Goal: Information Seeking & Learning: Check status

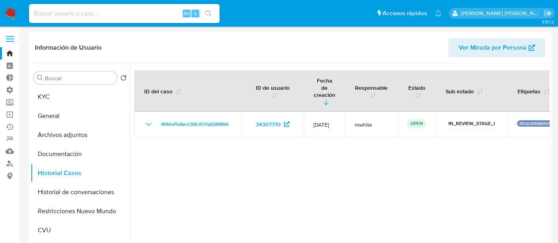
select select "10"
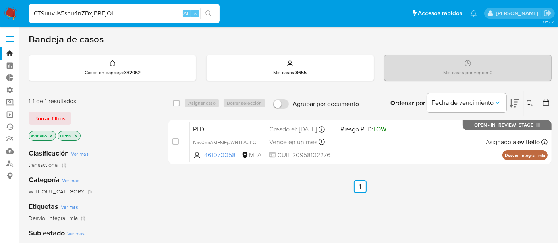
type input "6T9uuvJs5snu4nZBxjBRFjOl"
click at [209, 15] on icon "search-icon" at bounding box center [208, 13] width 6 height 6
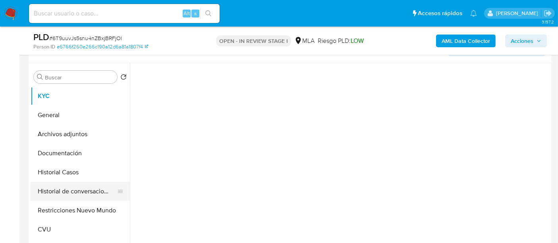
scroll to position [176, 0]
click at [92, 173] on button "Historial Casos" at bounding box center [77, 171] width 93 height 19
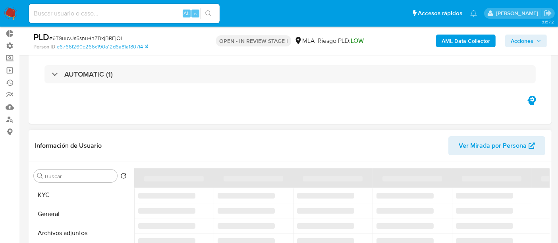
select select "10"
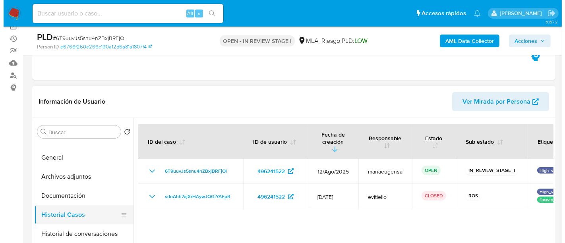
scroll to position [44, 0]
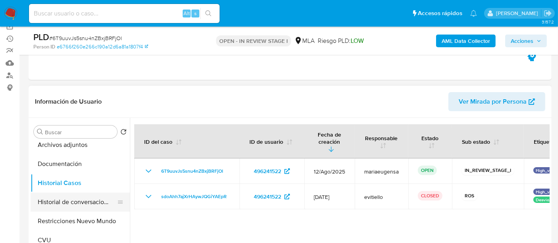
click at [91, 194] on button "Historial de conversaciones" at bounding box center [77, 202] width 93 height 19
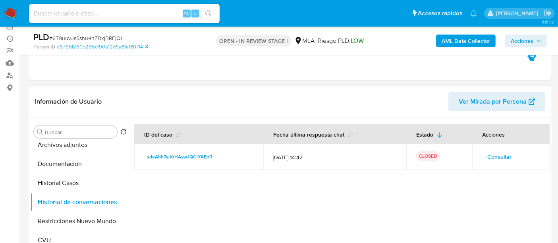
click at [489, 160] on span "Consultar" at bounding box center [499, 156] width 24 height 11
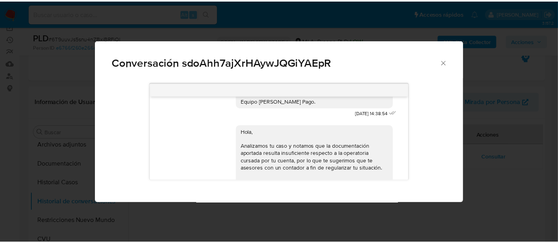
scroll to position [959, 0]
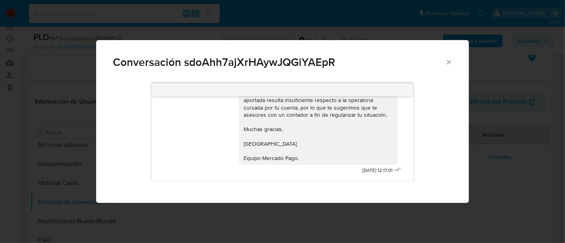
click at [14, 156] on div "Conversación sdoAhh7ajXrHAywJQGiYAEpR 17/07/2025 19:54:06 PDF PDF melifile47371…" at bounding box center [282, 121] width 565 height 243
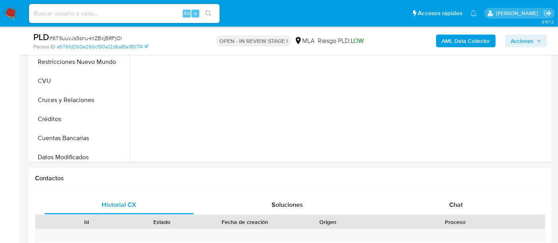
scroll to position [309, 0]
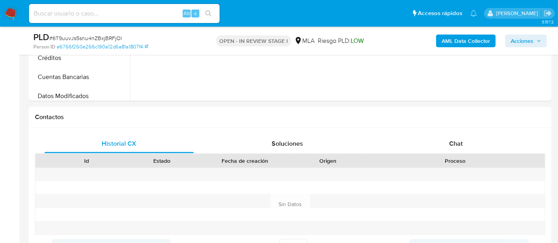
click at [143, 15] on input at bounding box center [124, 13] width 191 height 10
paste input "6T9uuvJs5snu4nZBxjBRFjOl"
type input "6T9uuvJs5snu4nZBxjBRFjOl"
click at [208, 13] on icon "search-icon" at bounding box center [208, 13] width 6 height 6
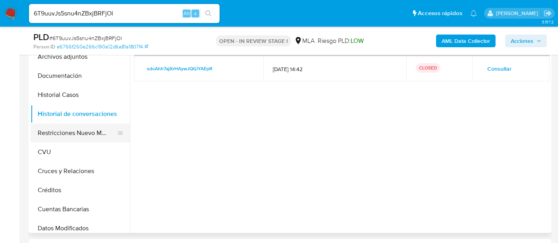
scroll to position [0, 0]
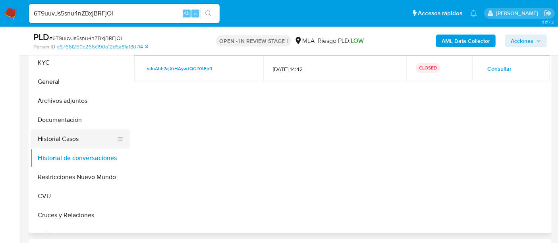
click at [89, 135] on button "Historial Casos" at bounding box center [77, 138] width 93 height 19
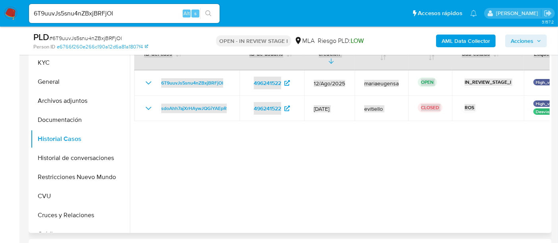
drag, startPoint x: 276, startPoint y: 234, endPoint x: 363, endPoint y: 220, distance: 88.4
click at [393, 147] on div at bounding box center [340, 131] width 420 height 203
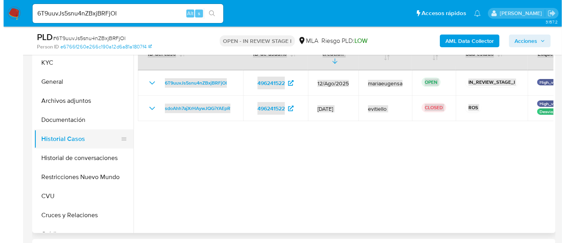
scroll to position [132, 0]
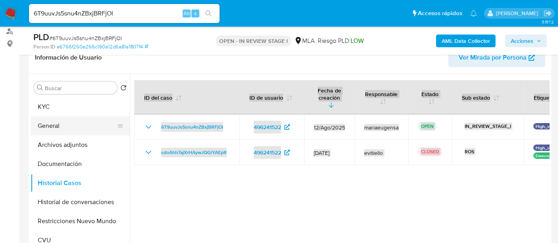
click at [91, 132] on button "General" at bounding box center [77, 125] width 93 height 19
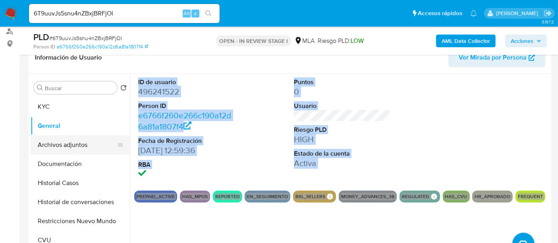
click at [90, 140] on button "Archivos adjuntos" at bounding box center [77, 144] width 93 height 19
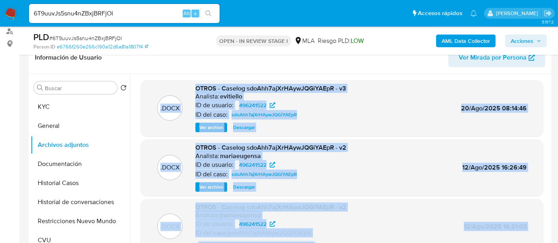
click at [212, 128] on span "Ver archivo" at bounding box center [211, 128] width 24 height 8
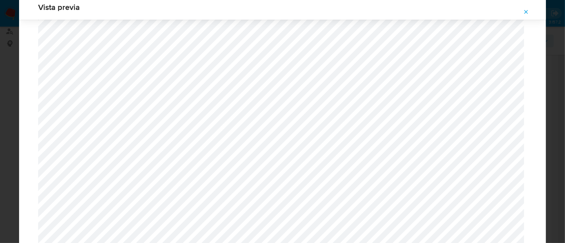
scroll to position [381, 0]
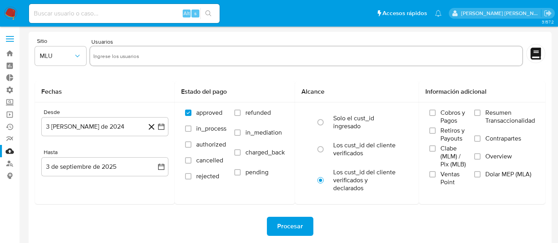
select select "10"
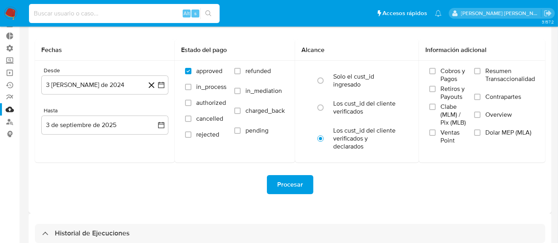
click at [133, 14] on input at bounding box center [124, 13] width 191 height 10
paste input "6T9uuvJs5snu4nZBxjBRFjOl"
type input "6T9uuvJs5snu4nZBxjBRFjOl"
click at [211, 14] on icon "search-icon" at bounding box center [208, 13] width 6 height 6
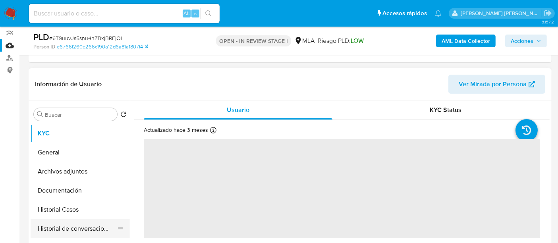
scroll to position [132, 0]
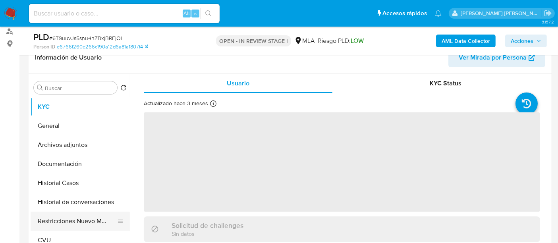
drag, startPoint x: 73, startPoint y: 217, endPoint x: 77, endPoint y: 214, distance: 4.5
click at [74, 215] on button "Restricciones Nuevo Mundo" at bounding box center [77, 221] width 93 height 19
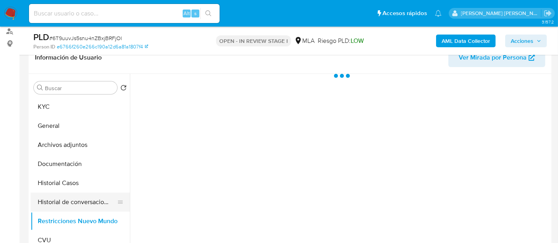
select select "10"
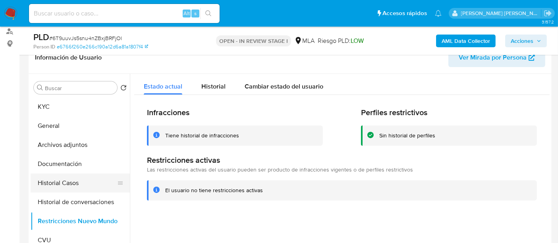
click at [88, 187] on button "Historial Casos" at bounding box center [77, 183] width 93 height 19
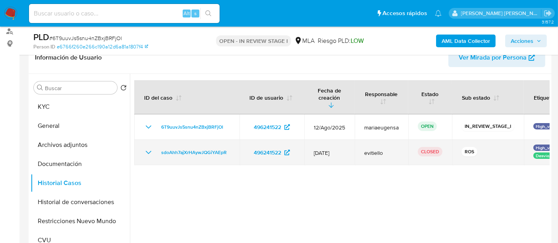
click at [149, 148] on icon "Mostrar/Ocultar" at bounding box center [149, 153] width 10 height 10
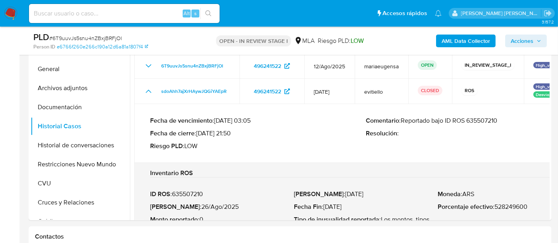
scroll to position [220, 0]
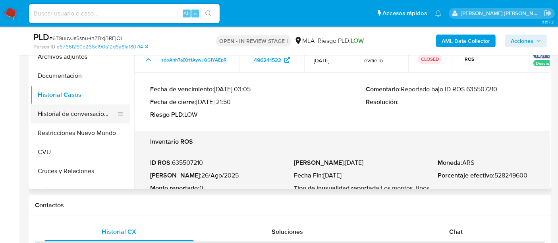
click at [83, 118] on button "Historial de conversaciones" at bounding box center [77, 113] width 93 height 19
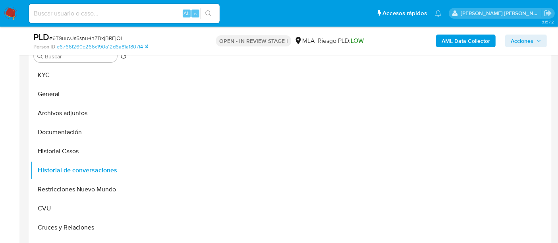
scroll to position [132, 0]
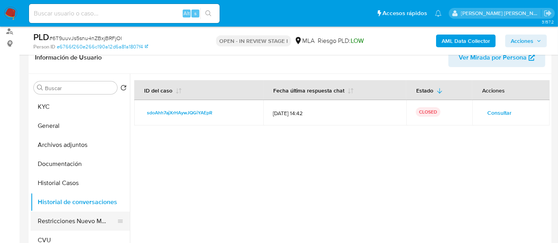
drag, startPoint x: 47, startPoint y: 228, endPoint x: 52, endPoint y: 222, distance: 7.6
click at [50, 223] on button "Restricciones Nuevo Mundo" at bounding box center [77, 221] width 93 height 19
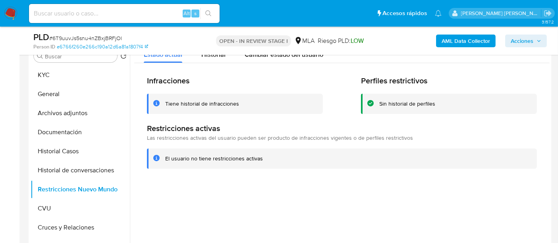
scroll to position [220, 0]
